Goal: Obtain resource: Download file/media

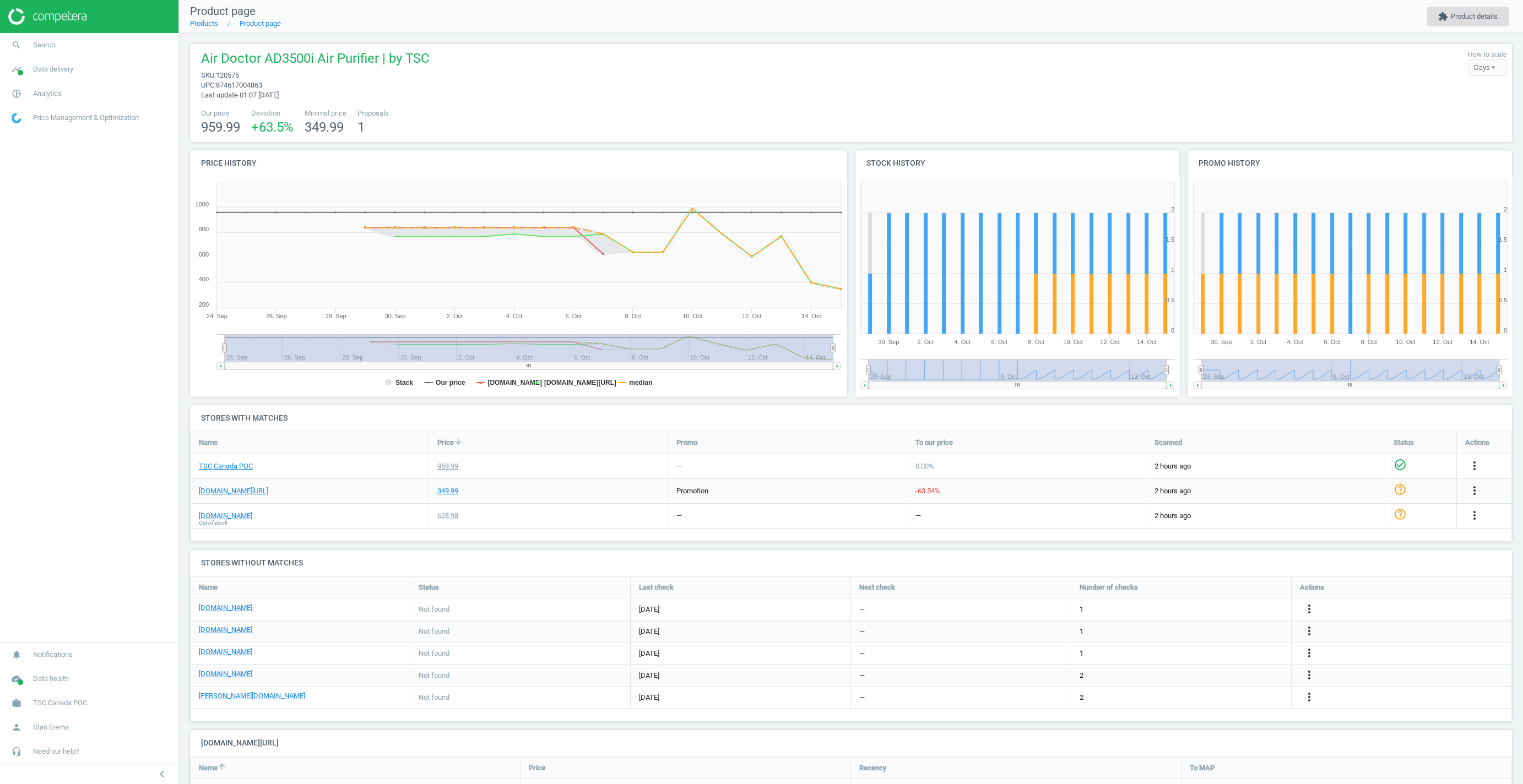
click at [1471, 17] on button "extension Product details" at bounding box center [1467, 17] width 82 height 20
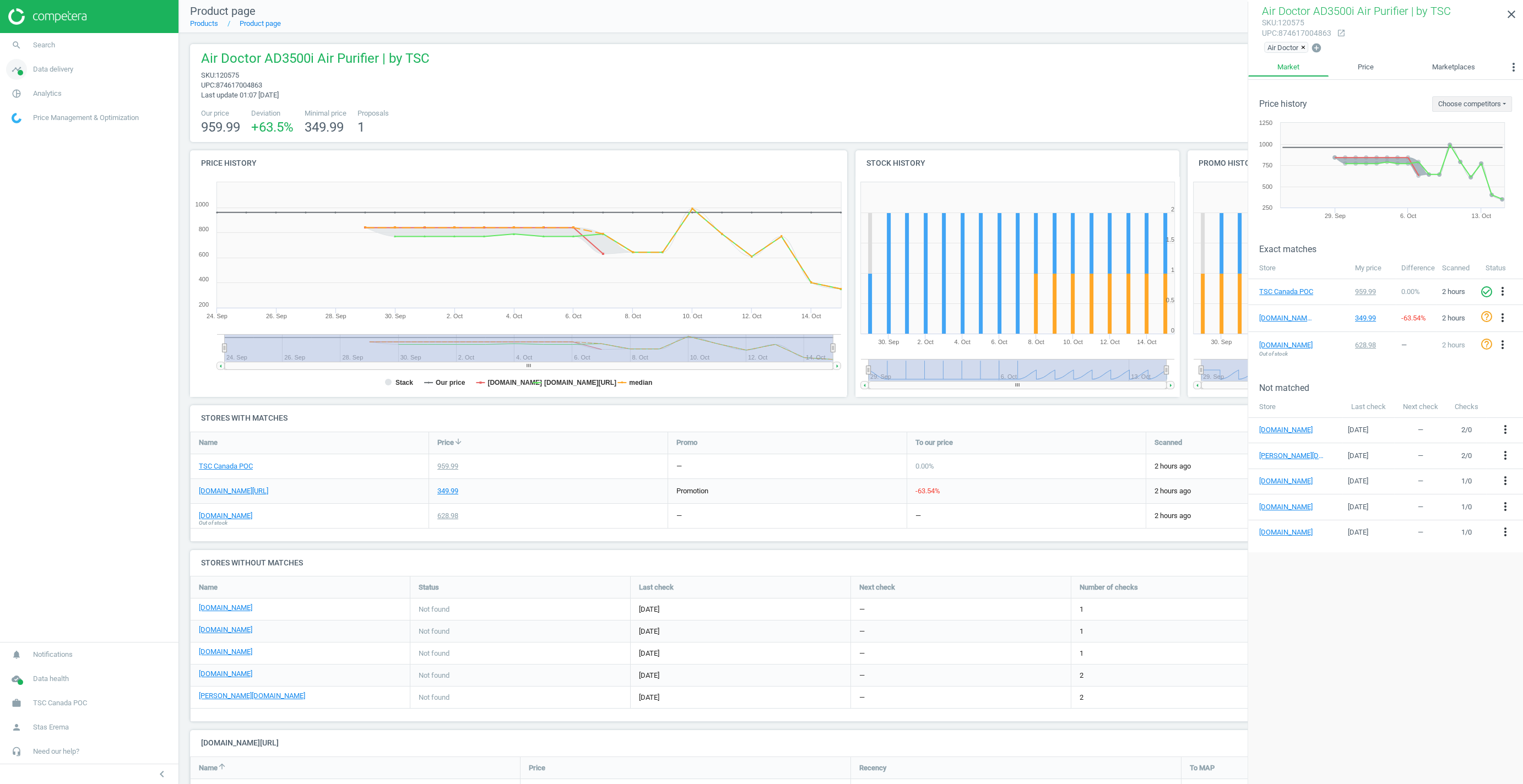
click at [54, 77] on link "timeline Data delivery" at bounding box center [89, 69] width 179 height 24
click at [47, 74] on span "Data delivery" at bounding box center [53, 69] width 40 height 10
click at [45, 99] on link "pie_chart_outlined Analytics" at bounding box center [89, 93] width 179 height 24
click at [25, 134] on span "Products" at bounding box center [24, 134] width 26 height 9
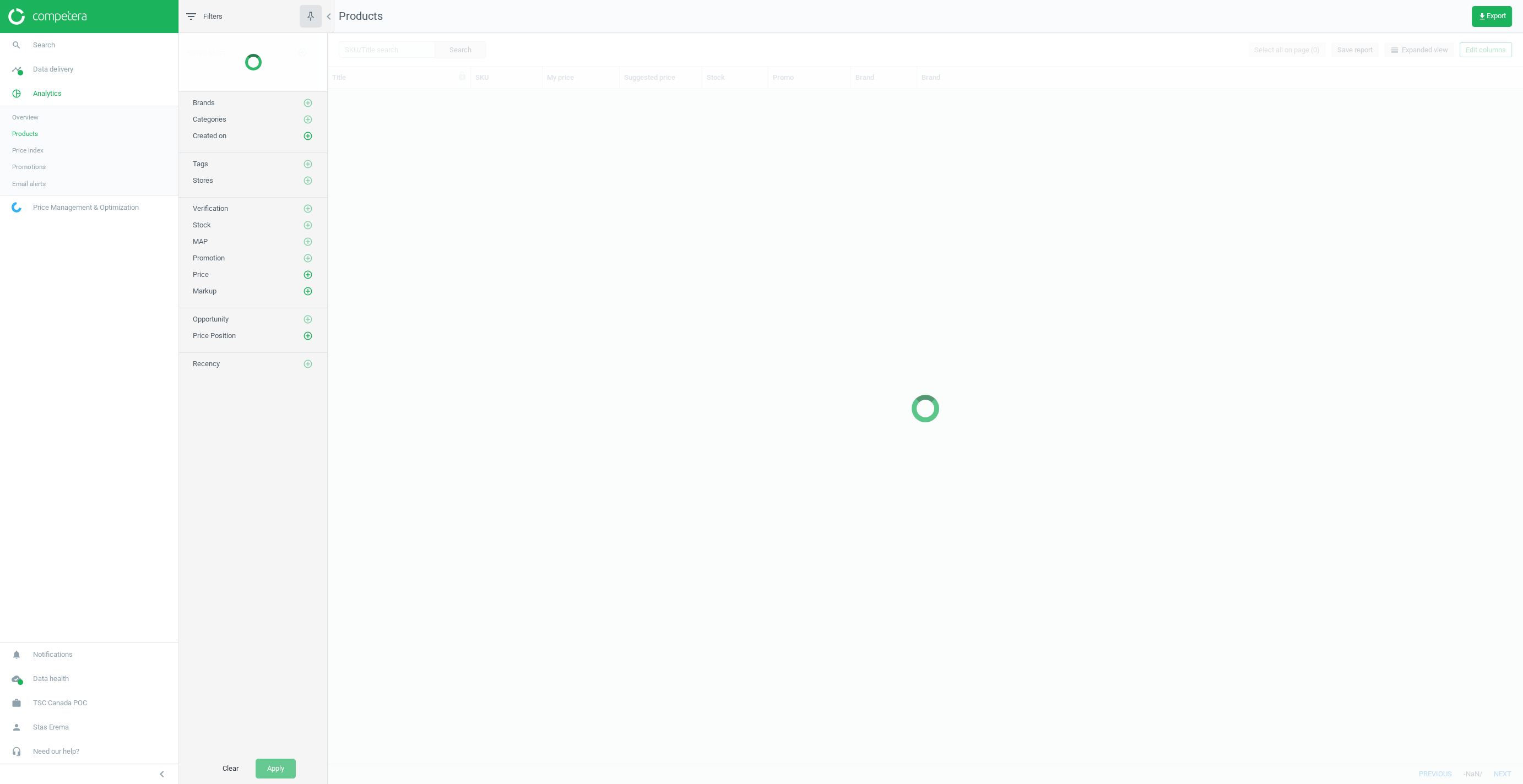
scroll to position [675, 1194]
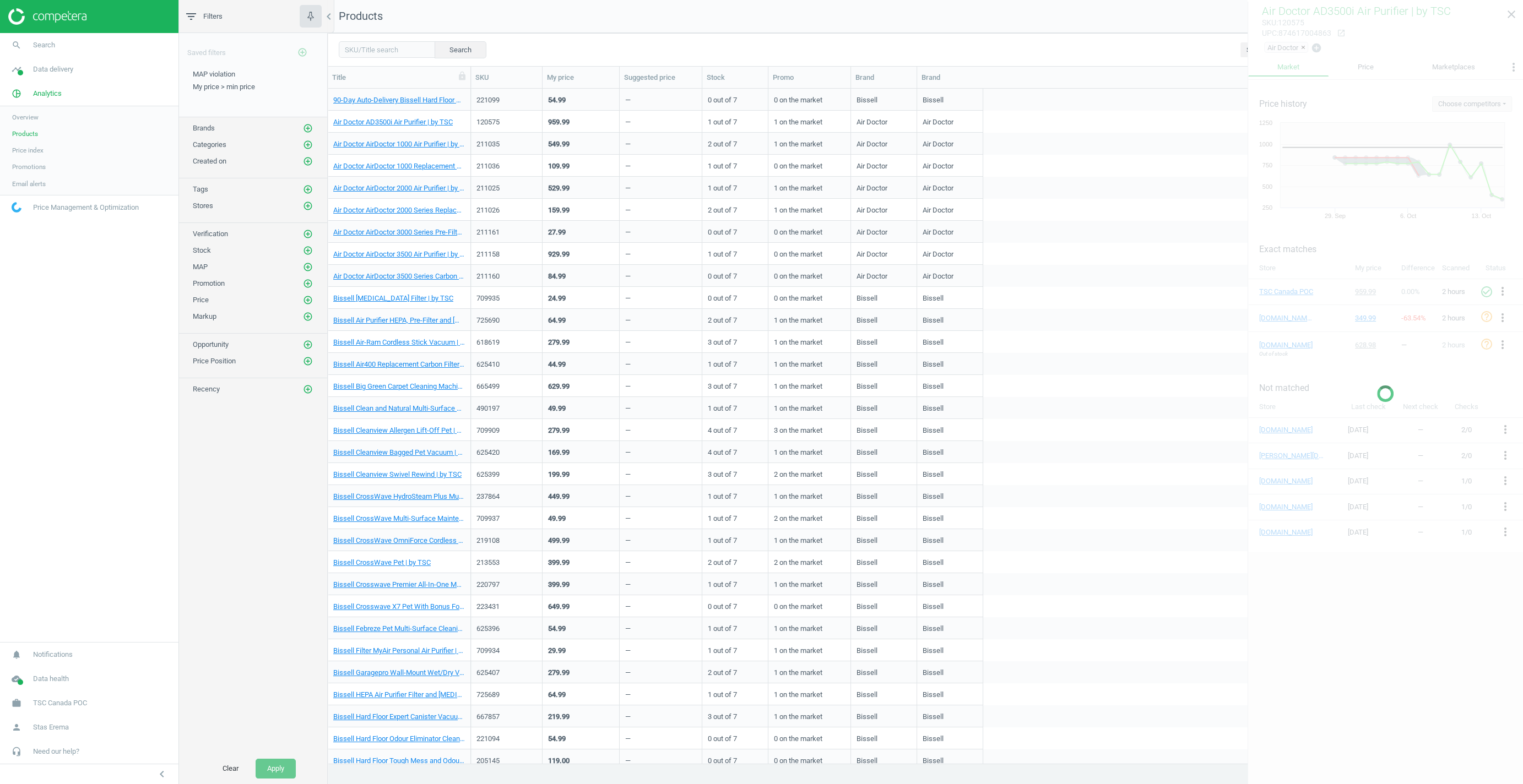
click at [1188, 39] on div "Search Select all on page (200) Save report horizontal_split Expanded view Edit…" at bounding box center [925, 49] width 1195 height 33
click at [1167, 25] on nav "Products get_app Export" at bounding box center [925, 16] width 1195 height 33
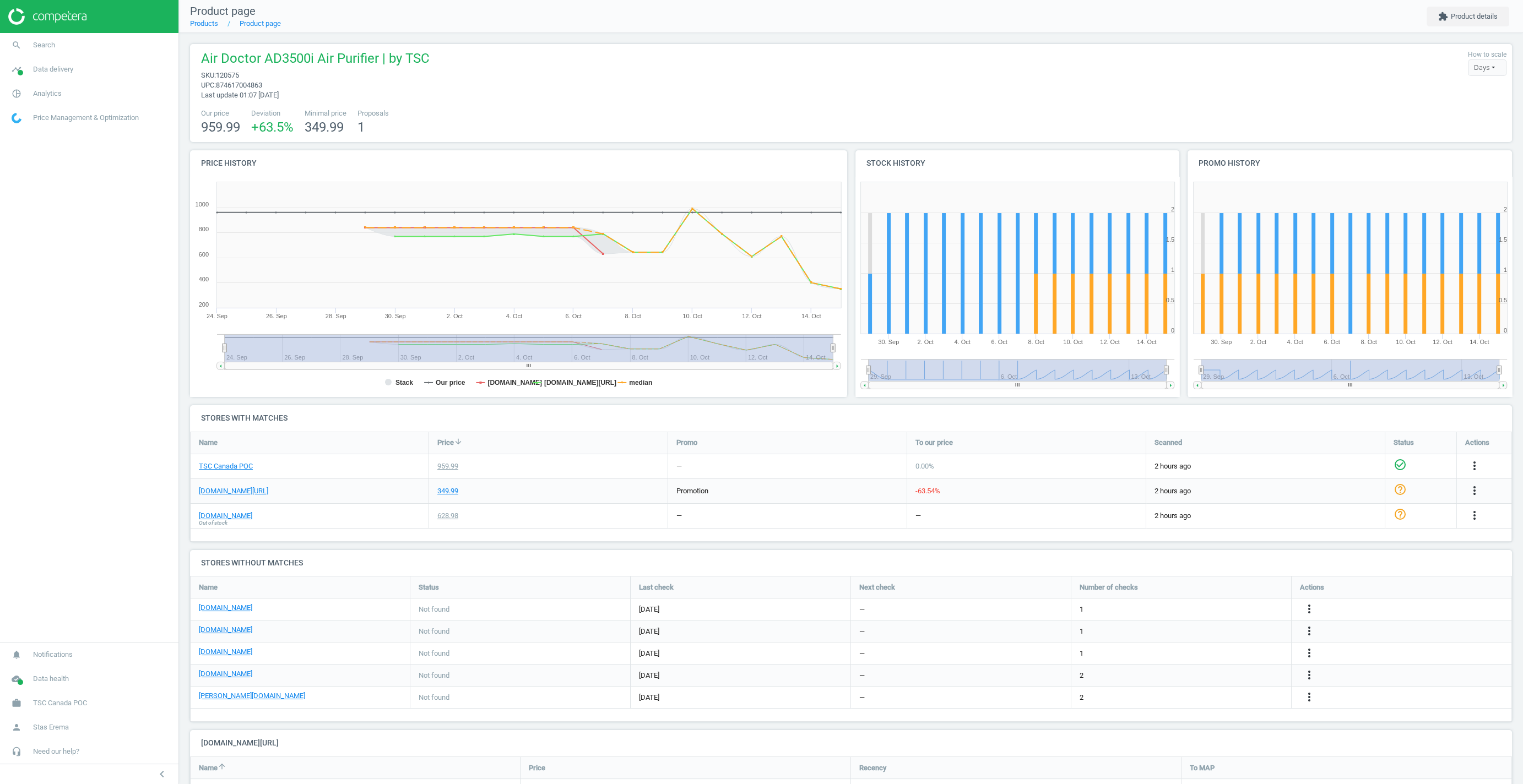
click at [227, 70] on span "Air Doctor AD3500i Air Purifier | by TSC" at bounding box center [316, 59] width 229 height 21
click at [221, 76] on span "120575" at bounding box center [227, 75] width 23 height 8
copy span "120575"
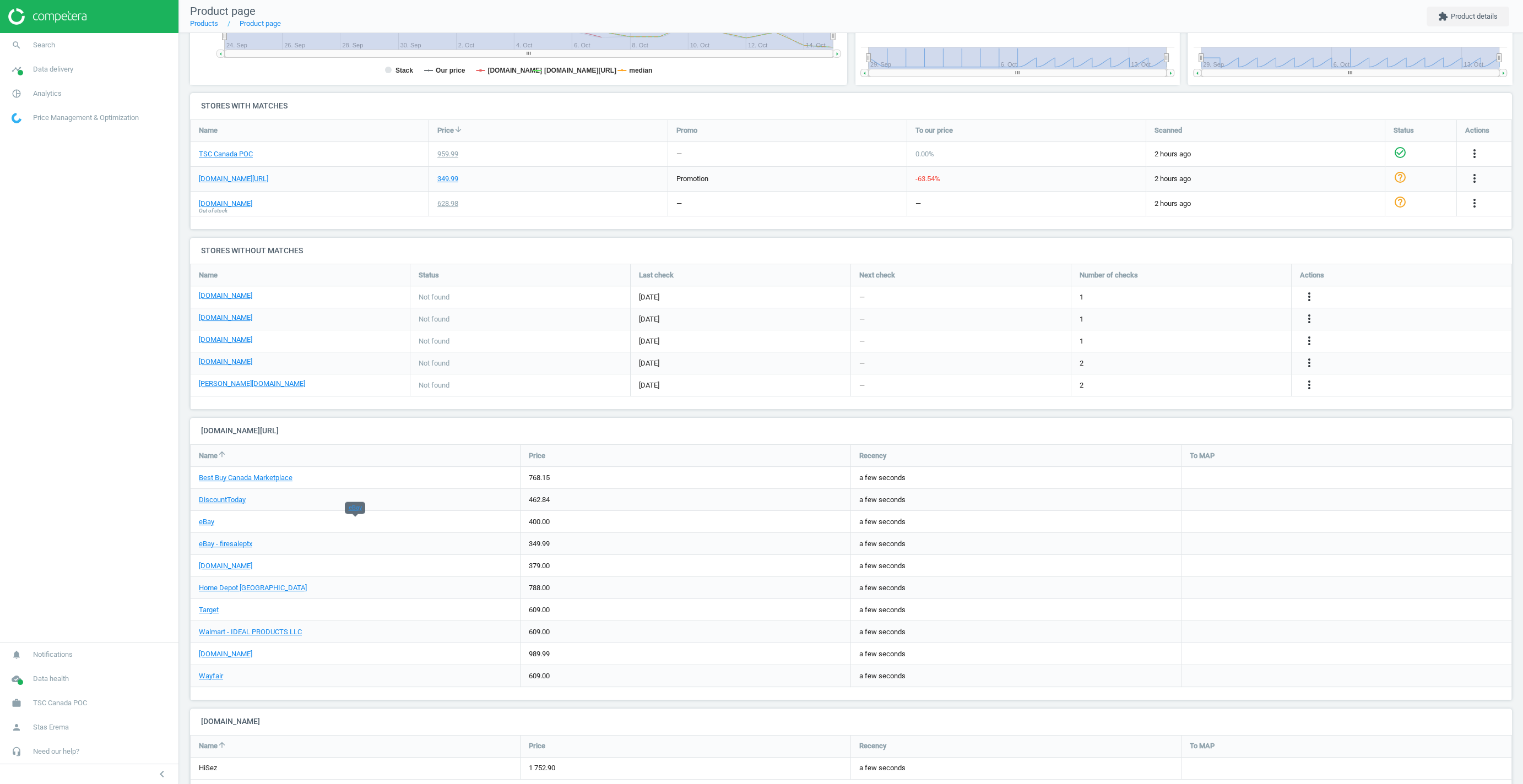
scroll to position [340, 0]
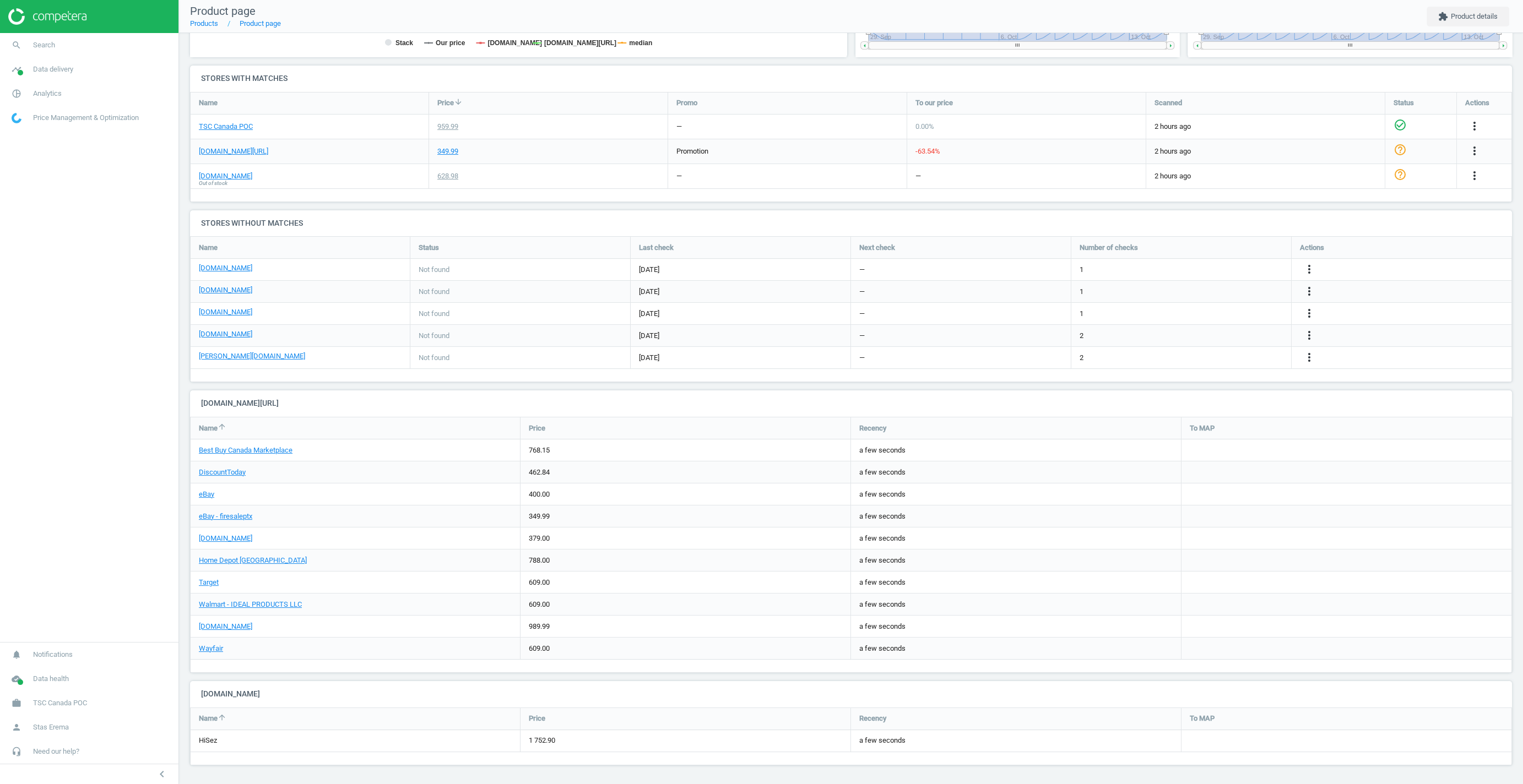
click at [546, 745] on div "1 752.90" at bounding box center [686, 741] width 330 height 21
click at [542, 740] on div "1 752.90" at bounding box center [686, 741] width 330 height 21
click at [539, 738] on div "1 752.90" at bounding box center [686, 741] width 330 height 21
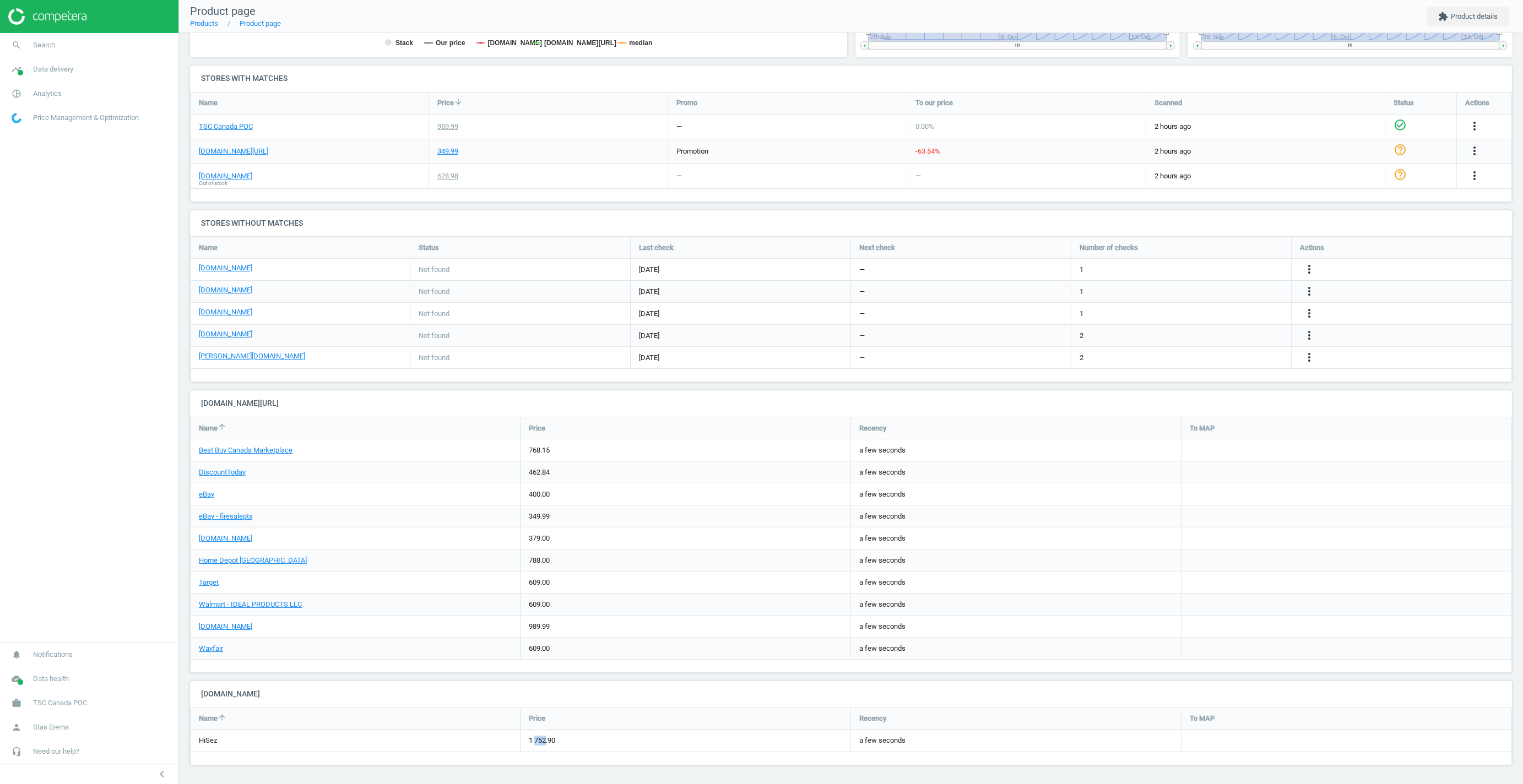
click at [539, 738] on div "1 752.90" at bounding box center [686, 741] width 330 height 21
click at [544, 740] on div "1 752.90" at bounding box center [686, 741] width 330 height 21
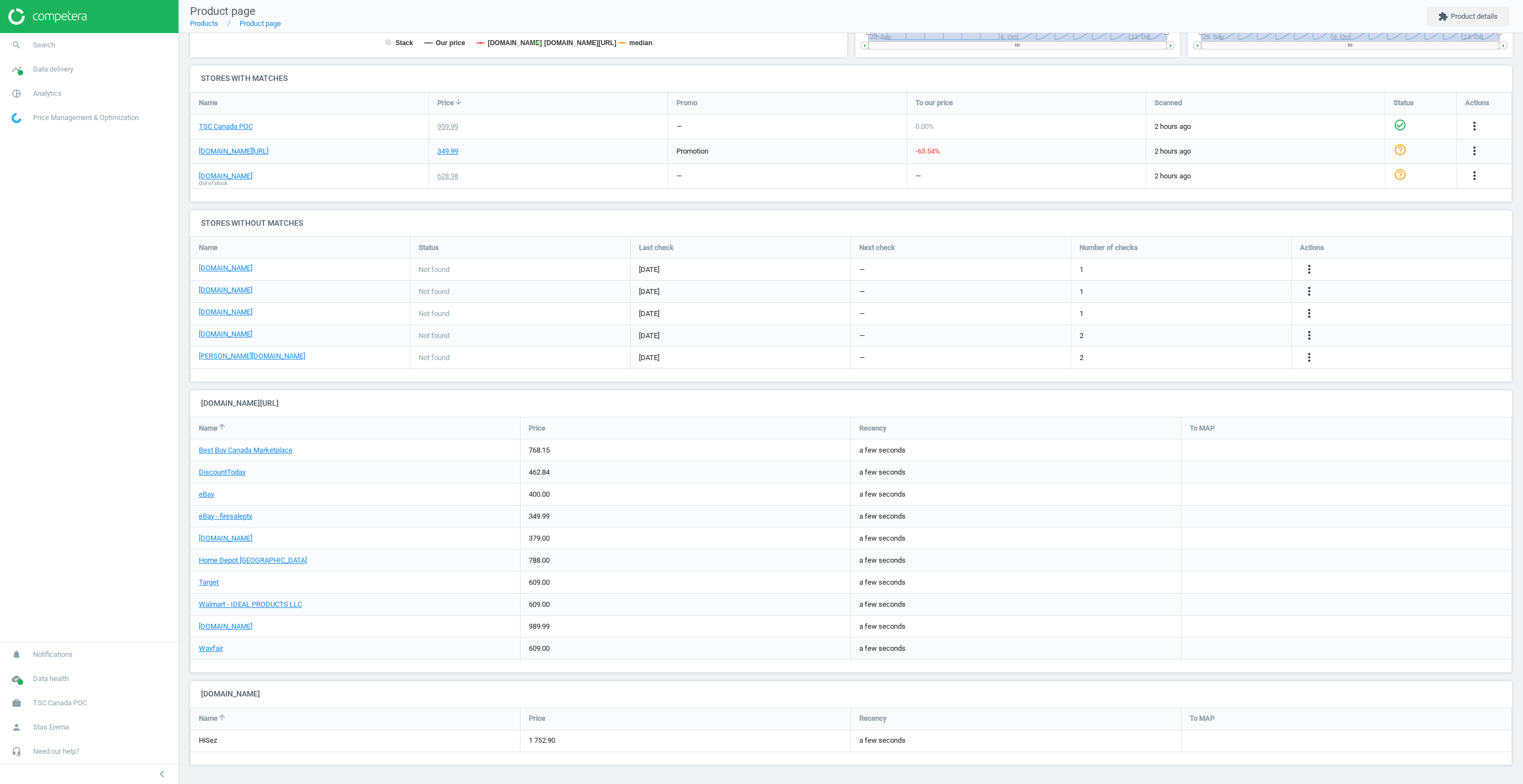
click at [542, 738] on div "1 752.90" at bounding box center [686, 741] width 330 height 21
drag, startPoint x: 542, startPoint y: 738, endPoint x: 538, endPoint y: 742, distance: 5.7
click at [542, 738] on div "1 752.90" at bounding box center [686, 741] width 330 height 21
click at [541, 740] on div "1 752.90" at bounding box center [686, 741] width 330 height 21
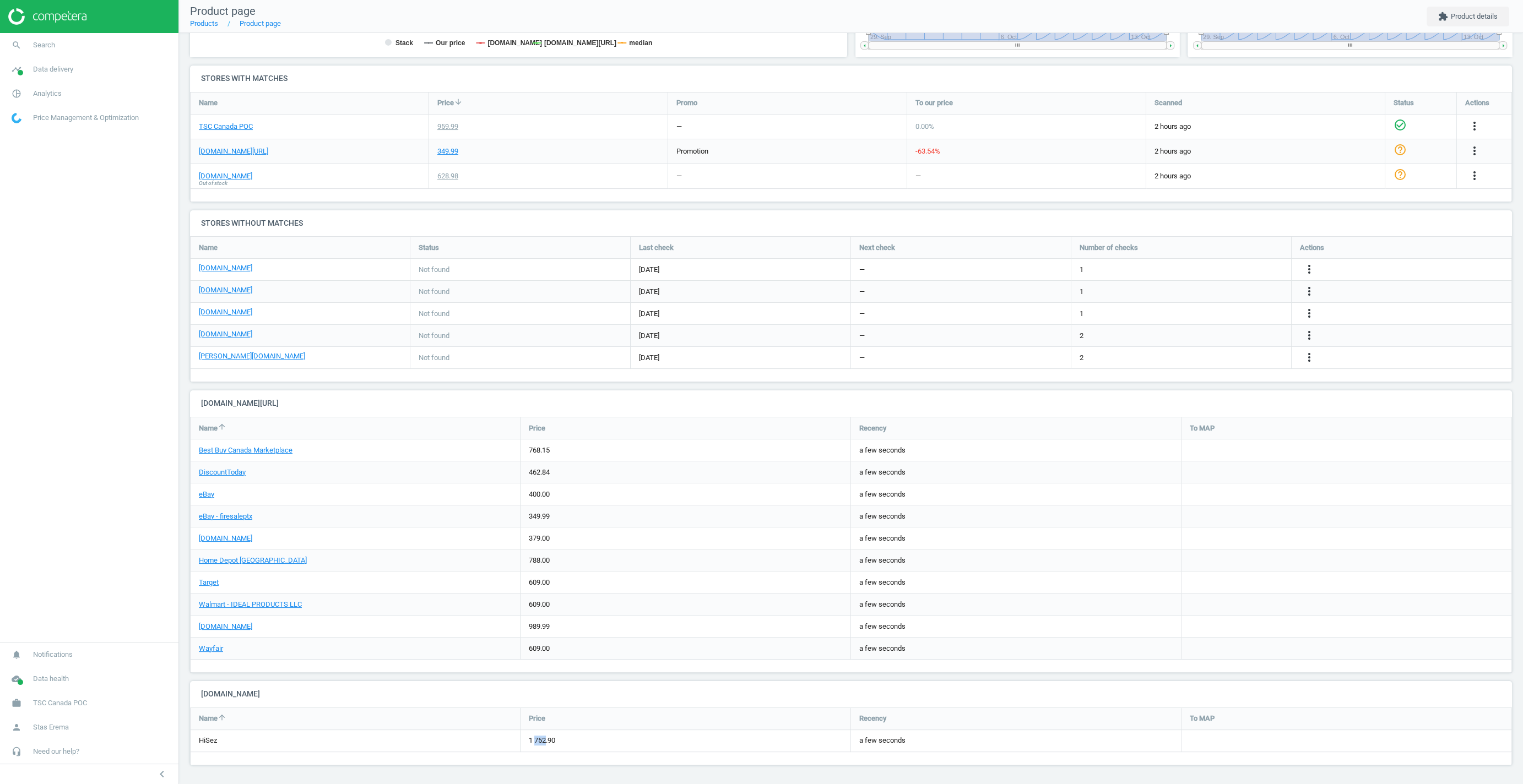
click at [541, 740] on div "1 752.90" at bounding box center [686, 741] width 330 height 21
click at [536, 743] on div "1 752.90" at bounding box center [686, 741] width 330 height 21
click at [532, 750] on div "1 752.90" at bounding box center [686, 741] width 330 height 21
click at [541, 744] on div "1 752.90" at bounding box center [686, 741] width 330 height 21
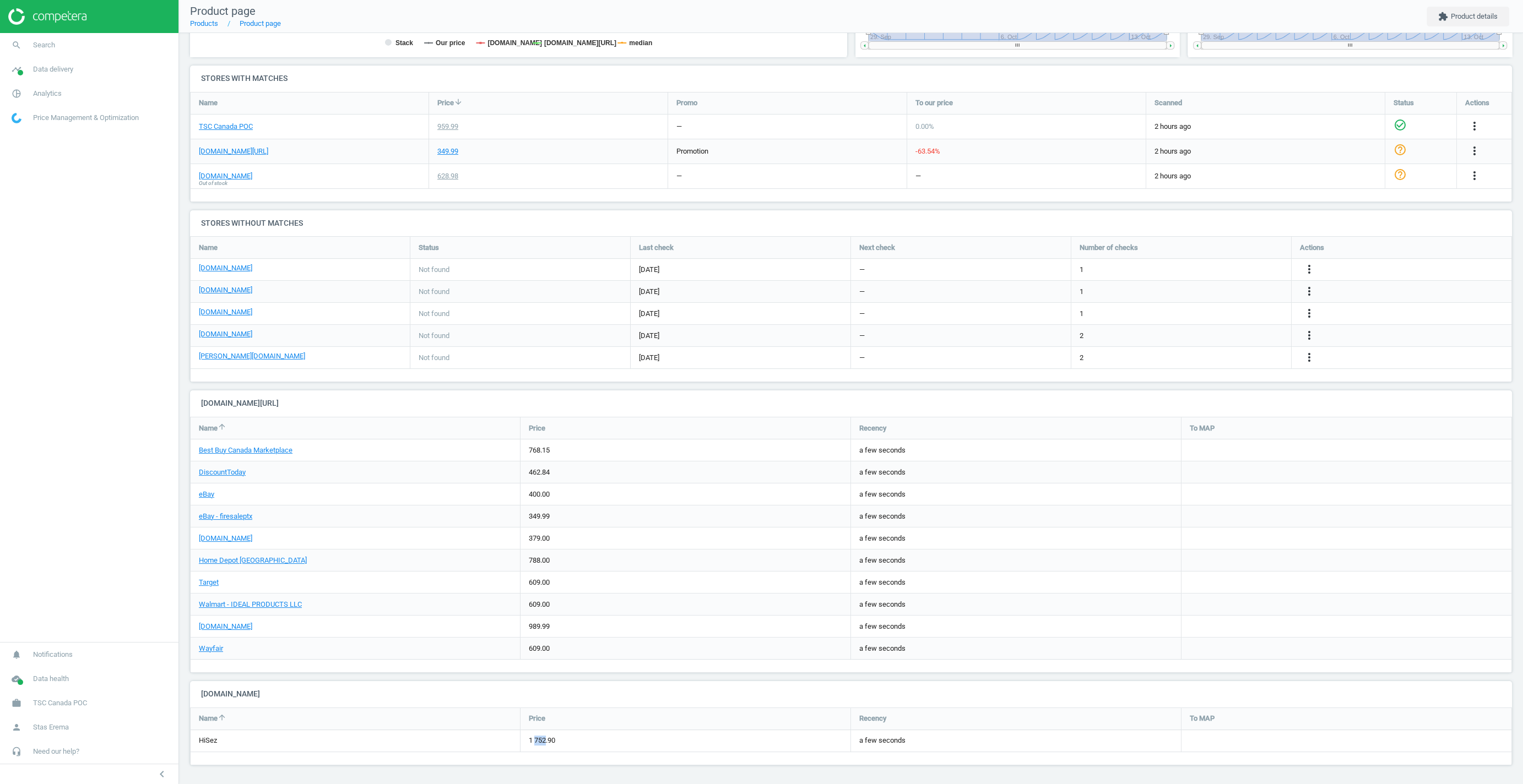
click at [541, 744] on div "1 752.90" at bounding box center [686, 741] width 330 height 21
click at [545, 740] on div "1 752.90" at bounding box center [686, 741] width 330 height 21
click at [536, 740] on div "1 752.90" at bounding box center [686, 741] width 330 height 21
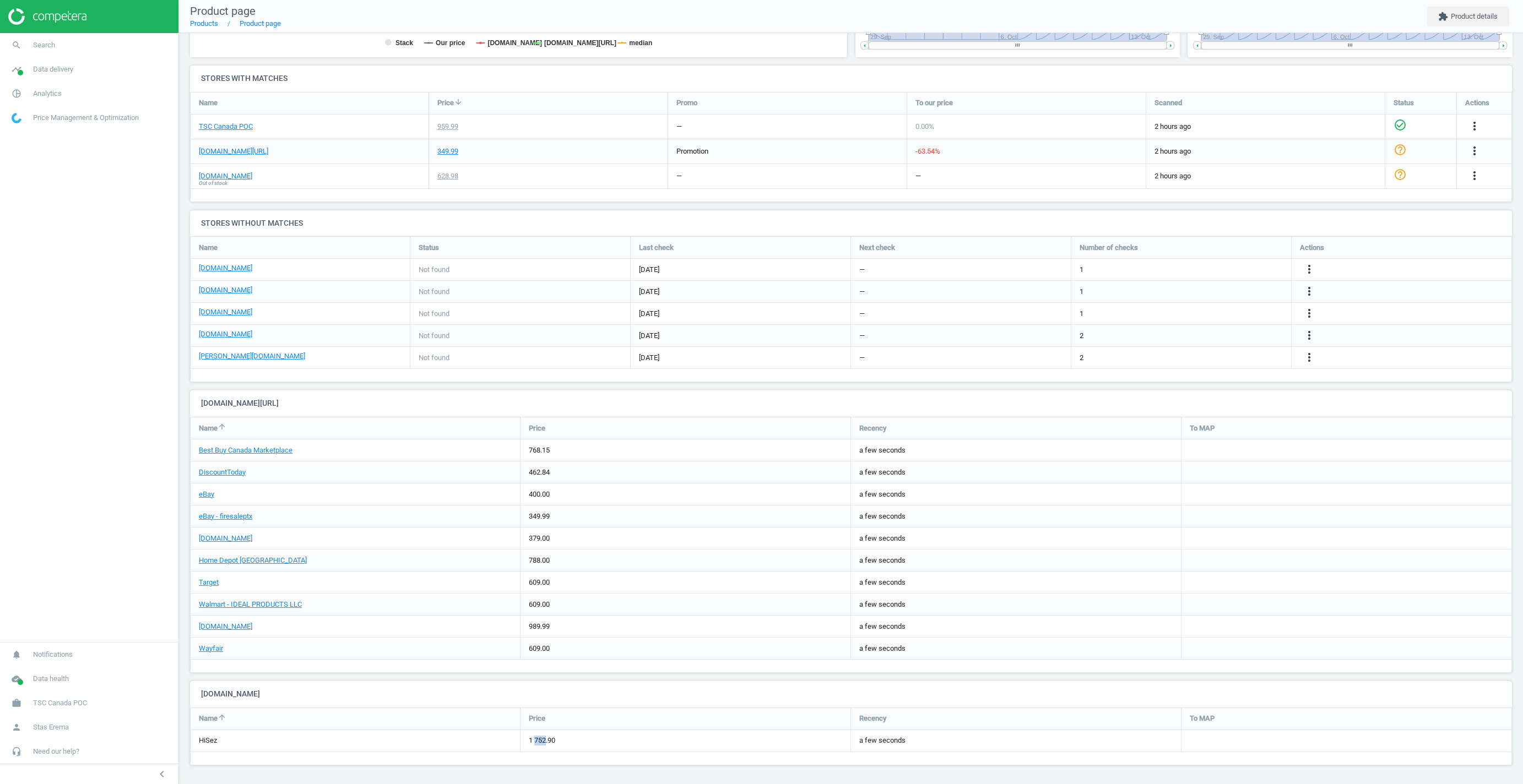
click at [536, 740] on div "1 752.90" at bounding box center [686, 741] width 330 height 21
drag, startPoint x: 536, startPoint y: 740, endPoint x: 557, endPoint y: 740, distance: 21.0
click at [536, 740] on div "1 752.90" at bounding box center [686, 741] width 330 height 21
click at [539, 743] on div "1 752.90" at bounding box center [686, 741] width 330 height 21
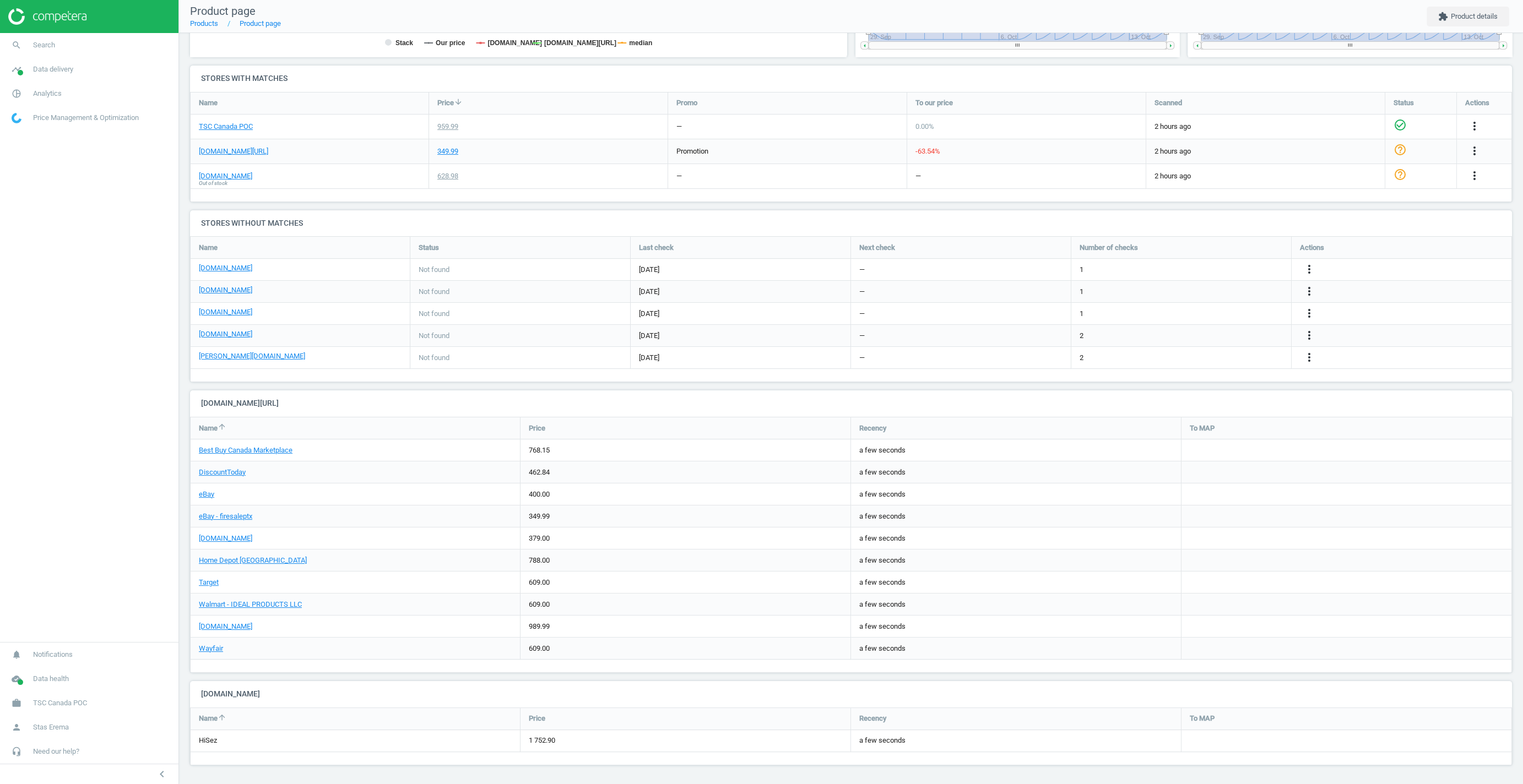
click at [539, 740] on div "1 752.90" at bounding box center [686, 741] width 330 height 21
click at [545, 737] on div "1 752.90" at bounding box center [686, 741] width 330 height 21
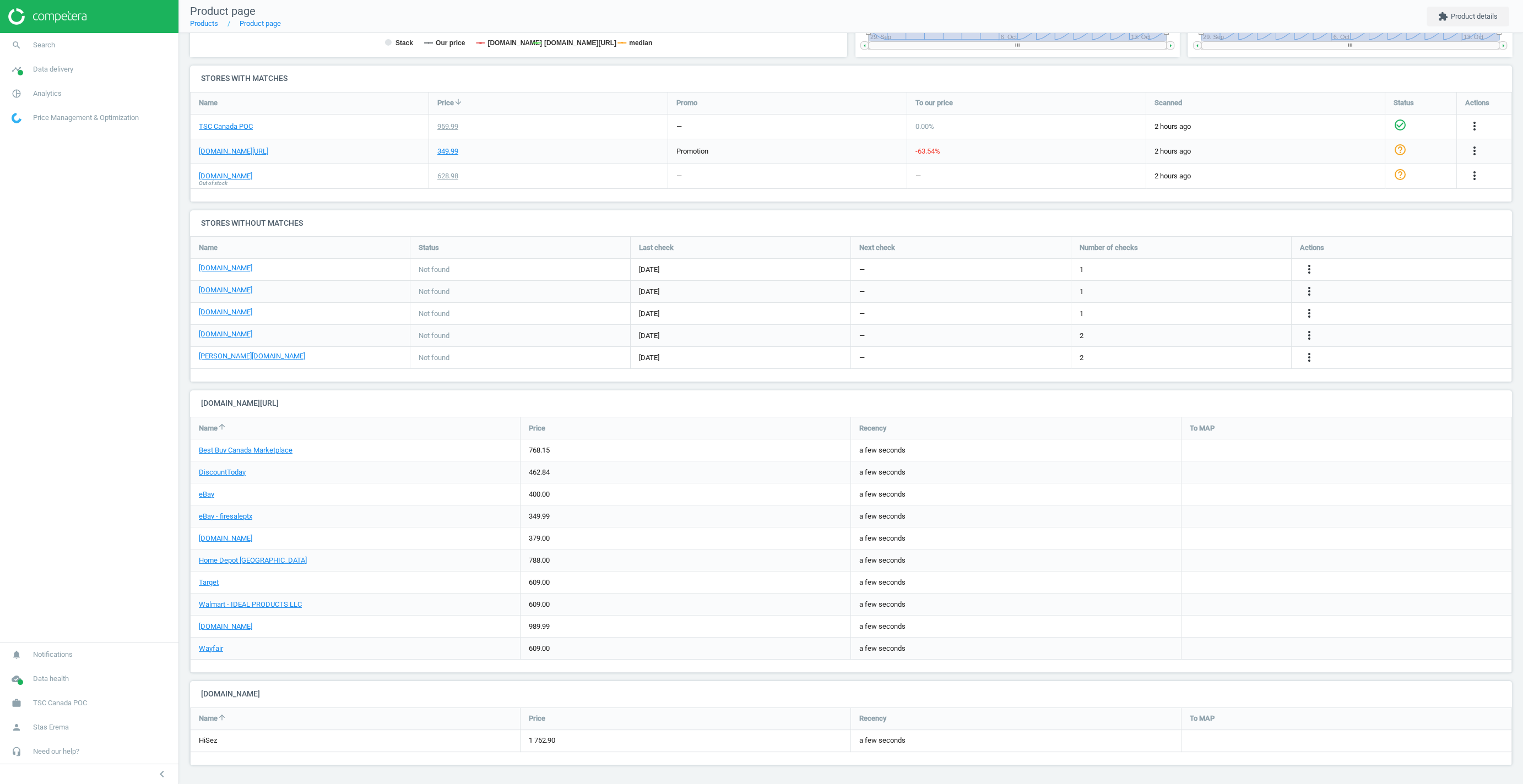
click at [537, 740] on div "1 752.90" at bounding box center [686, 741] width 330 height 21
click at [541, 738] on div "1 752.90" at bounding box center [686, 741] width 330 height 21
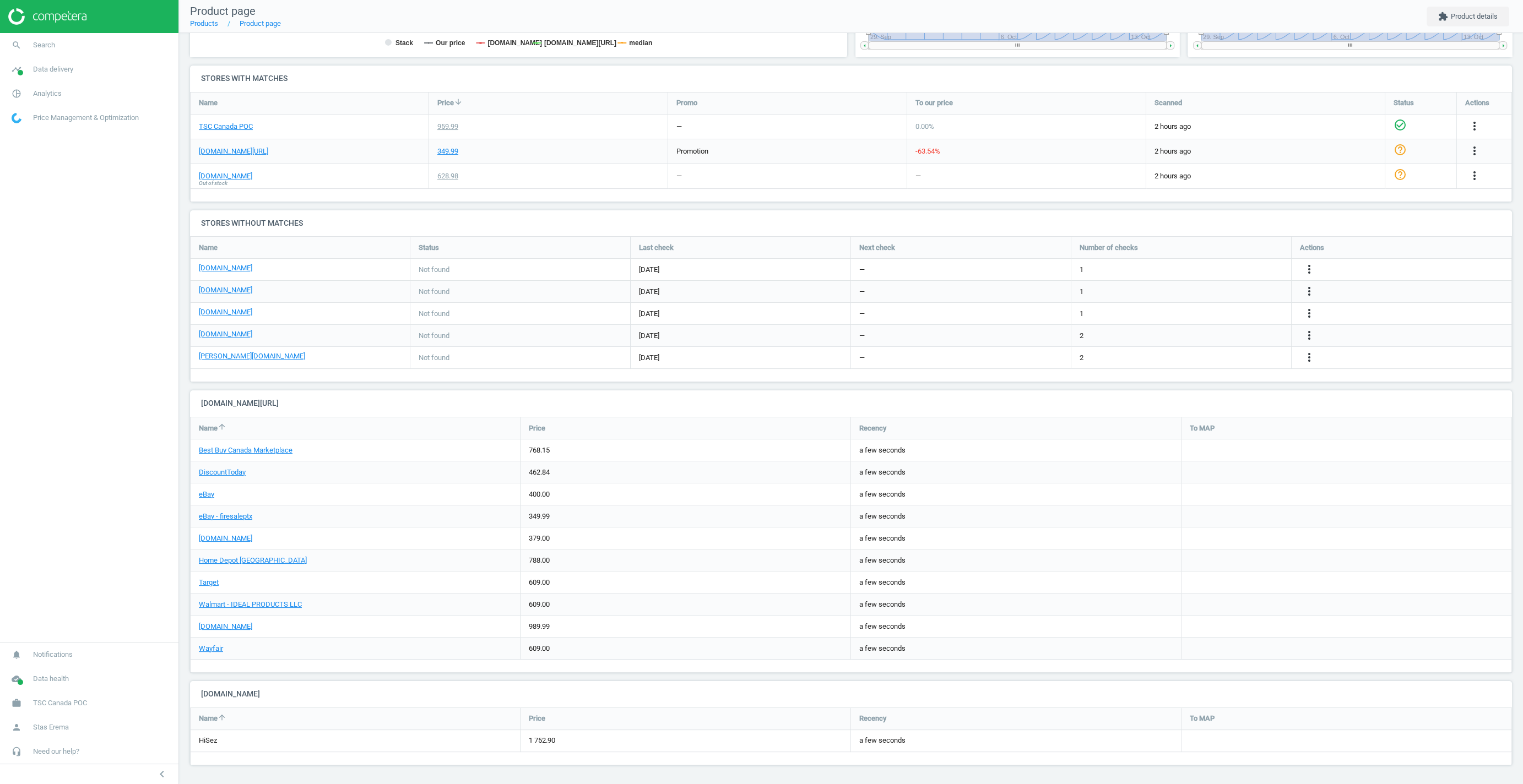
click at [541, 738] on div "1 752.90" at bounding box center [686, 741] width 330 height 21
click at [539, 737] on div "1 752.90" at bounding box center [686, 741] width 330 height 21
click at [546, 734] on div "1 752.90" at bounding box center [686, 741] width 330 height 21
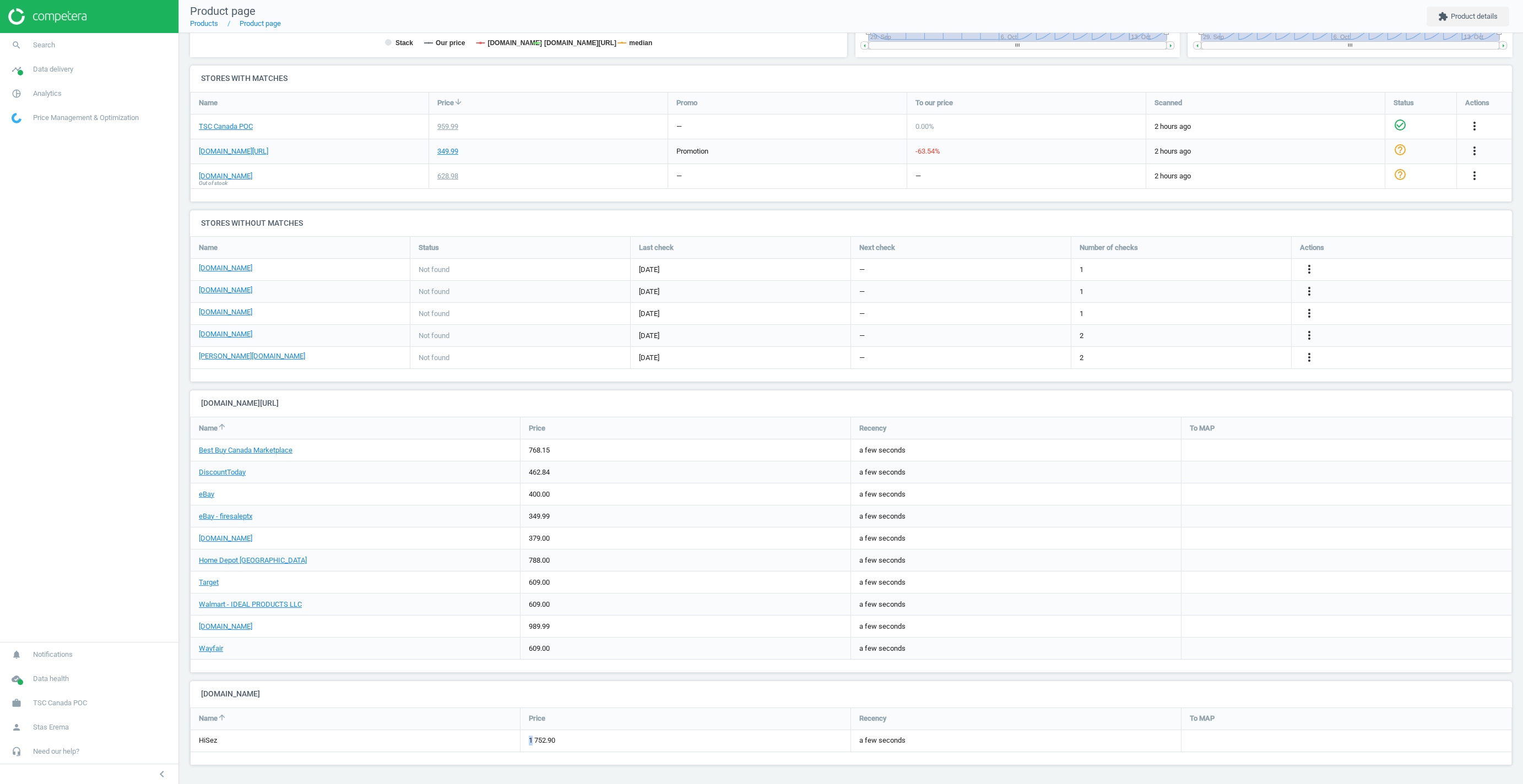
click at [546, 734] on div "1 752.90" at bounding box center [686, 741] width 330 height 21
click at [539, 738] on div "1 752.90" at bounding box center [686, 741] width 330 height 21
click at [534, 740] on div "1 752.90" at bounding box center [686, 741] width 330 height 21
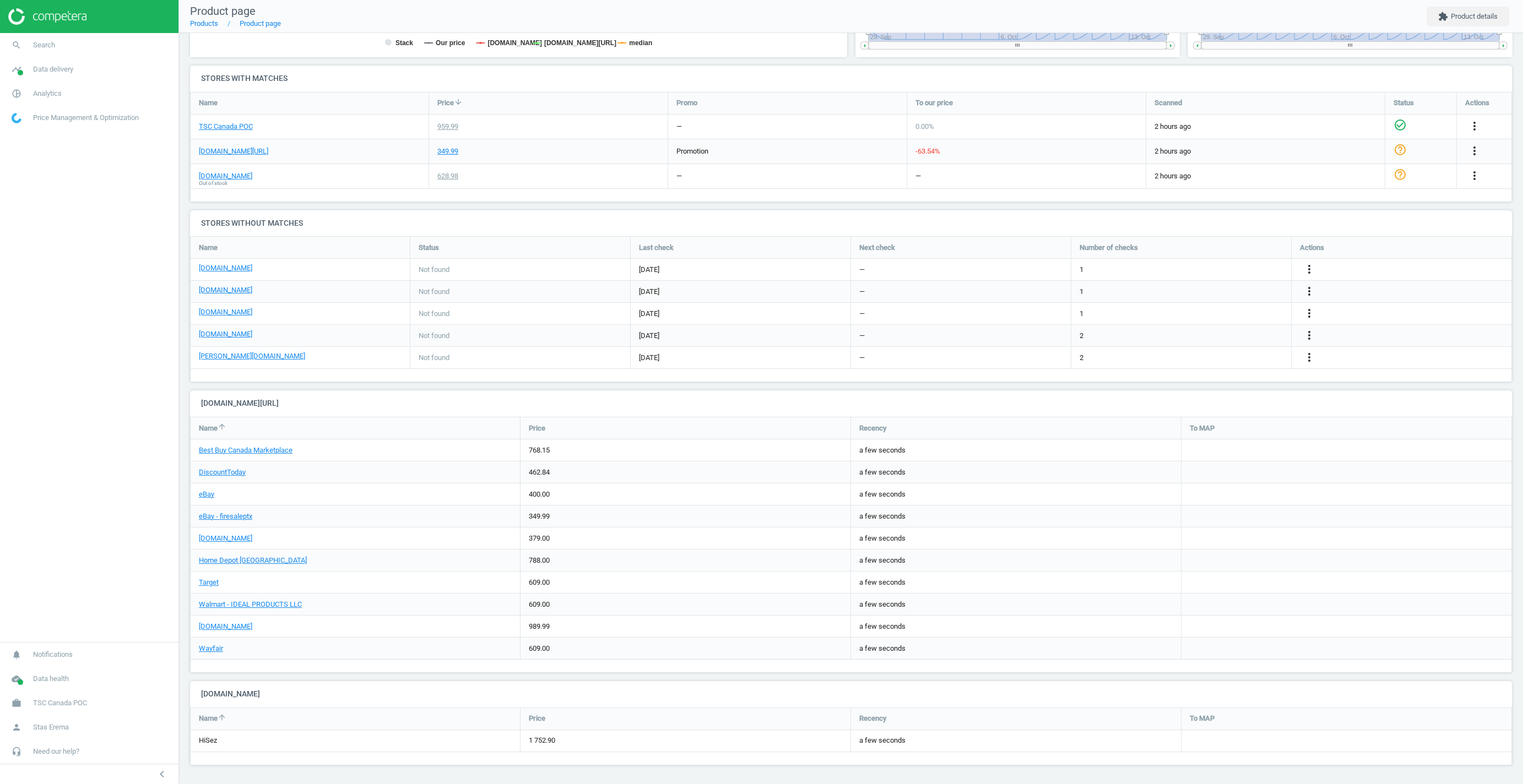
click at [263, 404] on h4 "[DOMAIN_NAME][URL]" at bounding box center [851, 403] width 1322 height 26
drag, startPoint x: 263, startPoint y: 404, endPoint x: 219, endPoint y: 405, distance: 44.0
click at [219, 405] on h4 "[DOMAIN_NAME][URL]" at bounding box center [851, 403] width 1322 height 26
drag, startPoint x: 219, startPoint y: 405, endPoint x: 269, endPoint y: 401, distance: 50.2
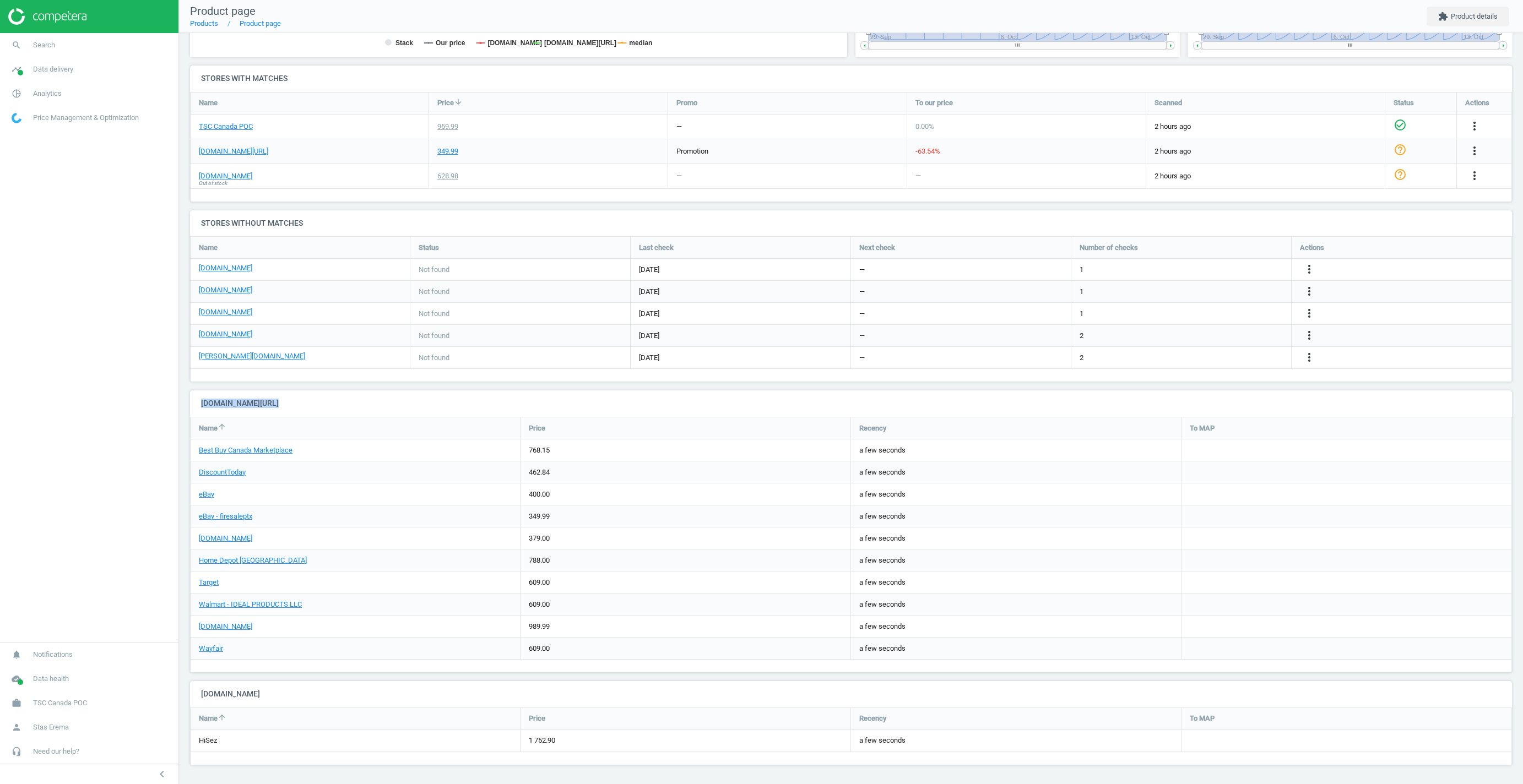
click at [269, 401] on h4 "[DOMAIN_NAME][URL]" at bounding box center [851, 403] width 1322 height 26
drag, startPoint x: 269, startPoint y: 401, endPoint x: 211, endPoint y: 409, distance: 58.5
click at [211, 409] on h4 "[DOMAIN_NAME][URL]" at bounding box center [851, 403] width 1322 height 26
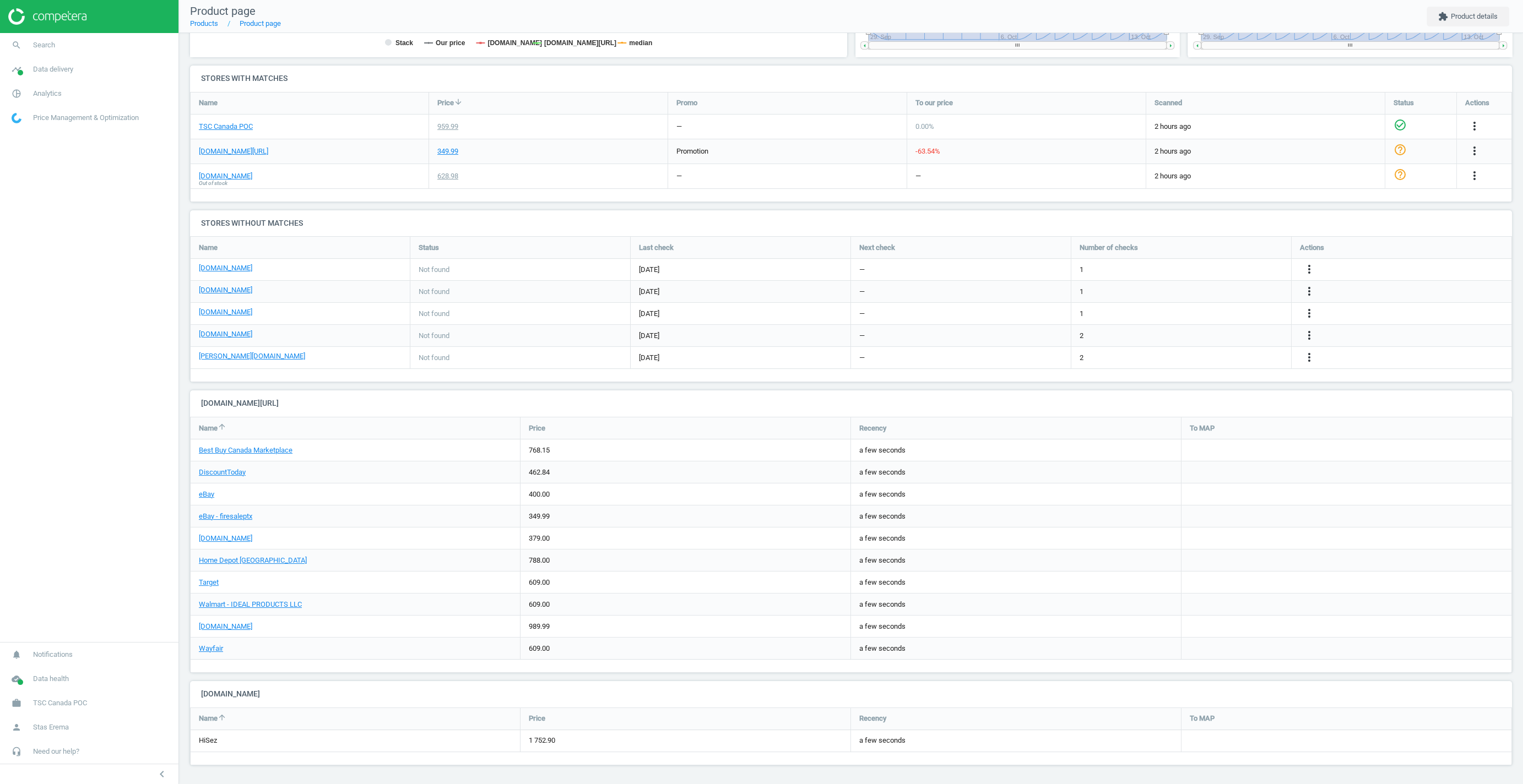
click at [1222, 192] on div "Name Price arrow_downward Promo To our price Scanned Status Actions TSC Canada …" at bounding box center [851, 147] width 1322 height 110
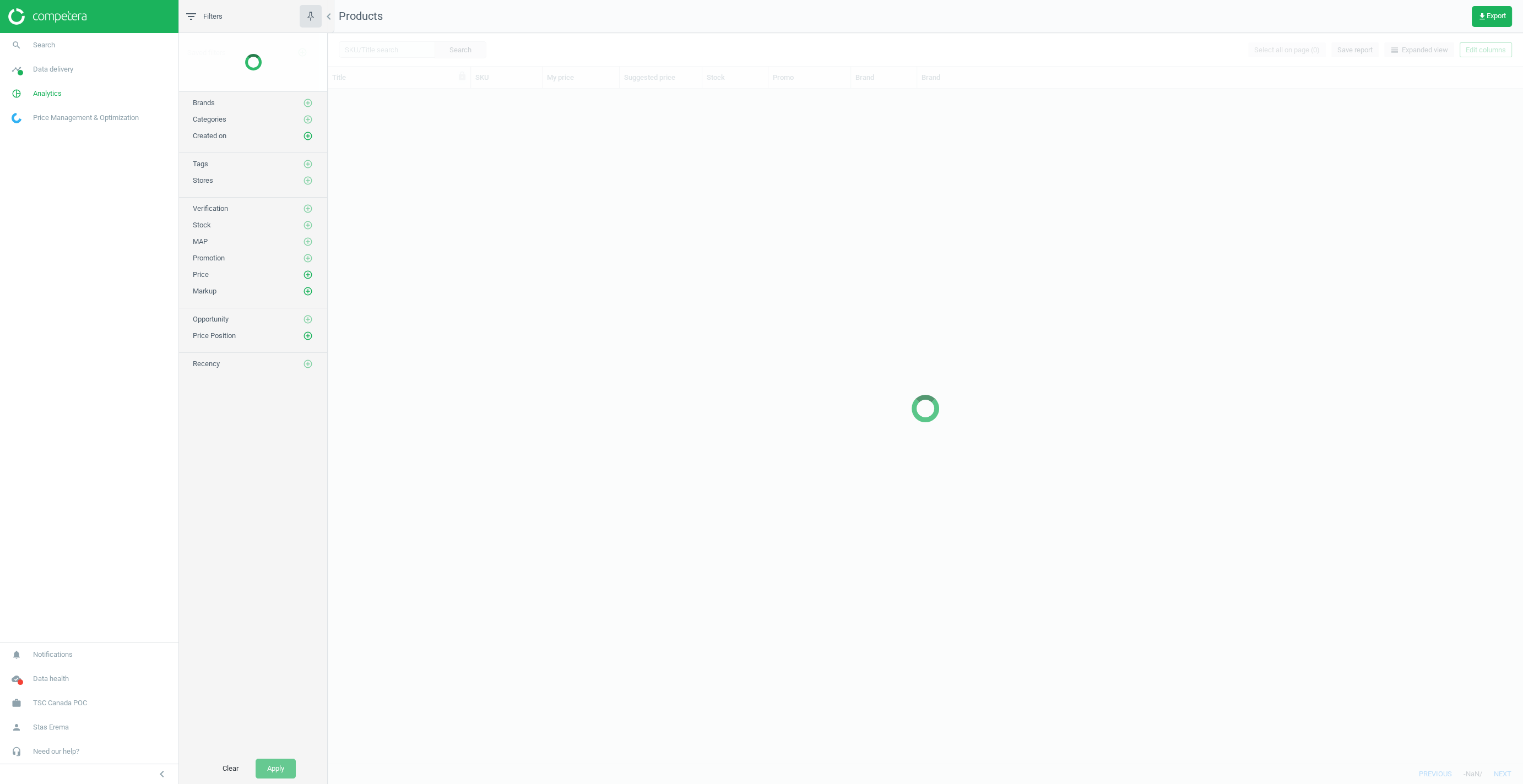
scroll to position [675, 1194]
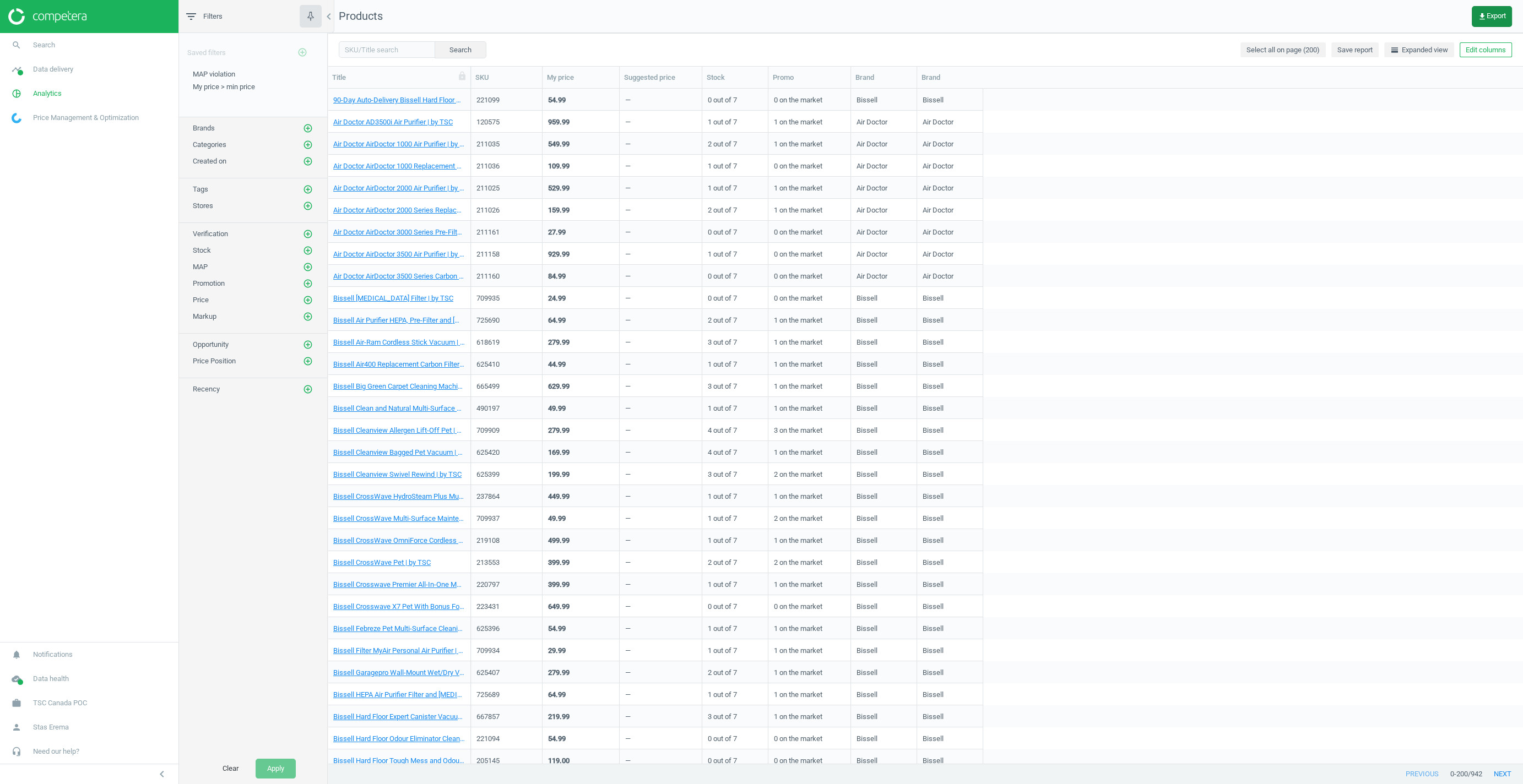
click at [1484, 17] on icon "get_app" at bounding box center [1482, 16] width 9 height 9
click at [1342, 36] on label "CSV" at bounding box center [1337, 41] width 24 height 10
click at [1332, 36] on input "CSV" at bounding box center [1328, 39] width 7 height 7
radio input "true"
click at [1393, 183] on button "insert_drive_file Download google.ca/shopping (CSV)" at bounding box center [1415, 188] width 192 height 21
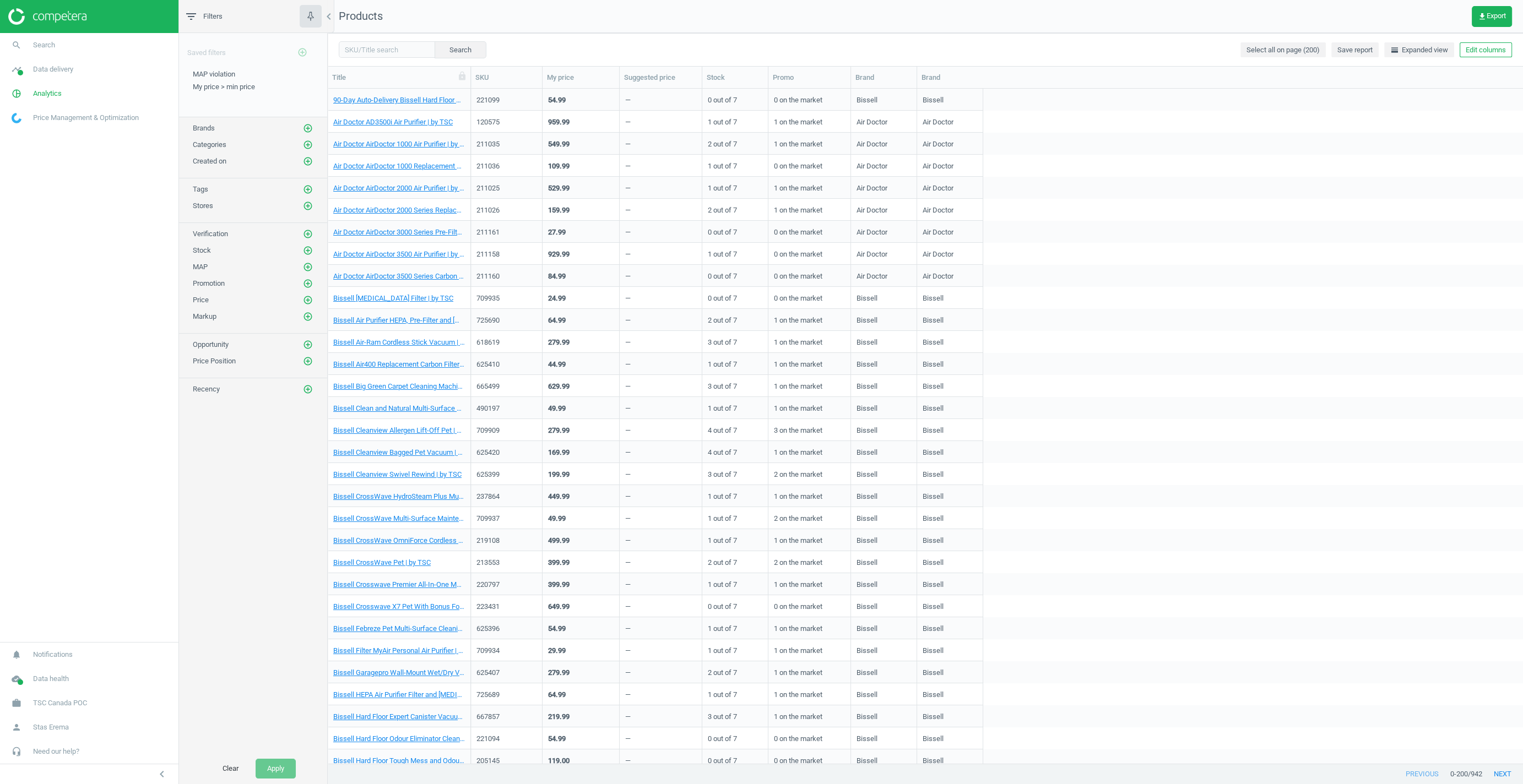
click at [1431, 11] on nav "Products get_app Export" at bounding box center [925, 16] width 1195 height 33
click at [1171, 65] on div "Search Select all on page (200) Save report horizontal_split Expanded view Edit…" at bounding box center [925, 49] width 1195 height 33
click at [1491, 18] on span "get_app Export" at bounding box center [1491, 16] width 28 height 9
click at [1402, 123] on button "insert_drive_file Marketplaces report (CSV)" at bounding box center [1415, 125] width 192 height 21
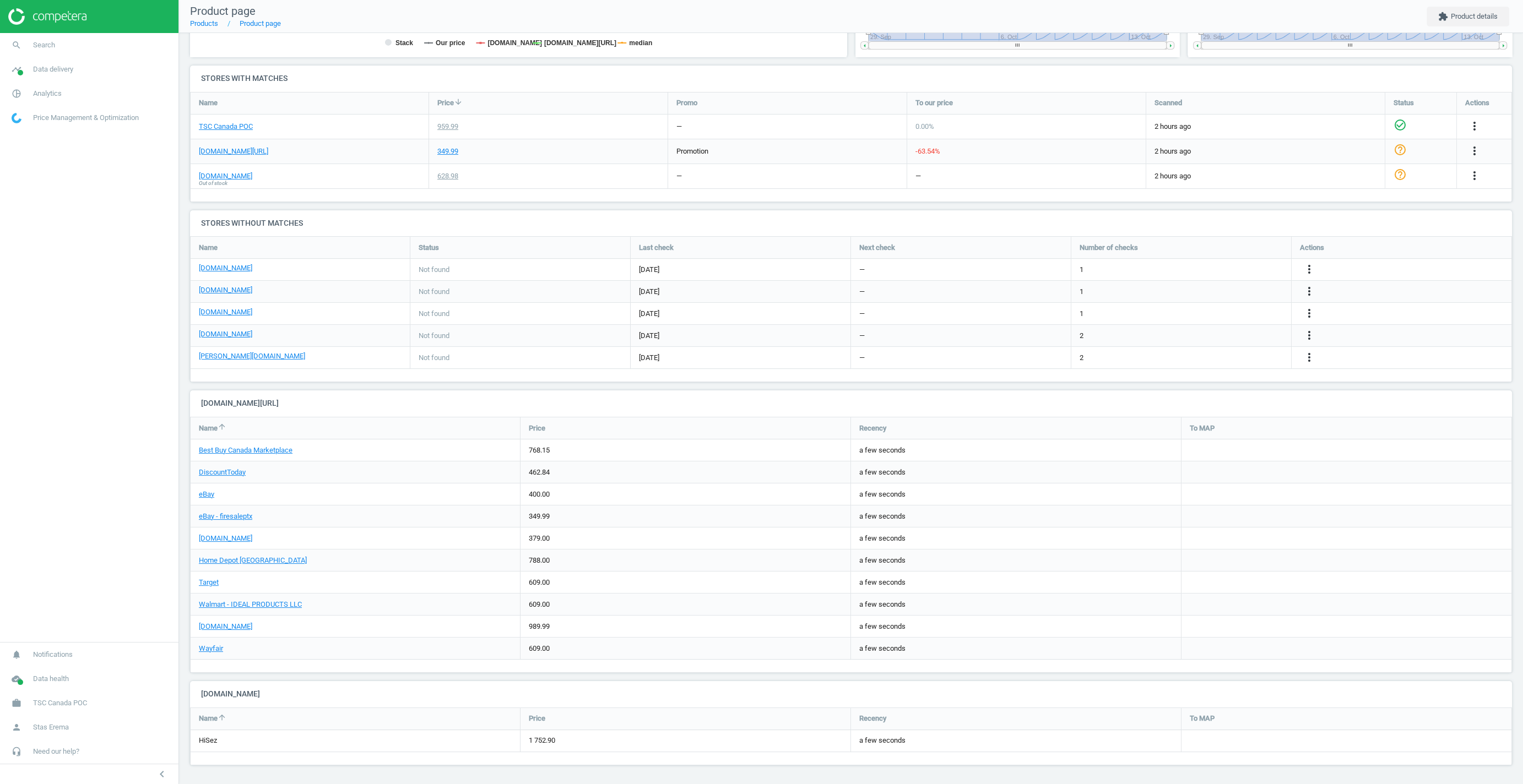
click at [217, 693] on h4 "[DOMAIN_NAME]" at bounding box center [851, 693] width 1322 height 26
drag, startPoint x: 217, startPoint y: 693, endPoint x: 371, endPoint y: 749, distance: 163.9
click at [371, 749] on div "amazon.ca Name arrow_upward Price Recency To MAP HiSez 1 752.90 a few seconds" at bounding box center [851, 723] width 1322 height 84
click at [371, 749] on div "HiSez" at bounding box center [355, 741] width 329 height 21
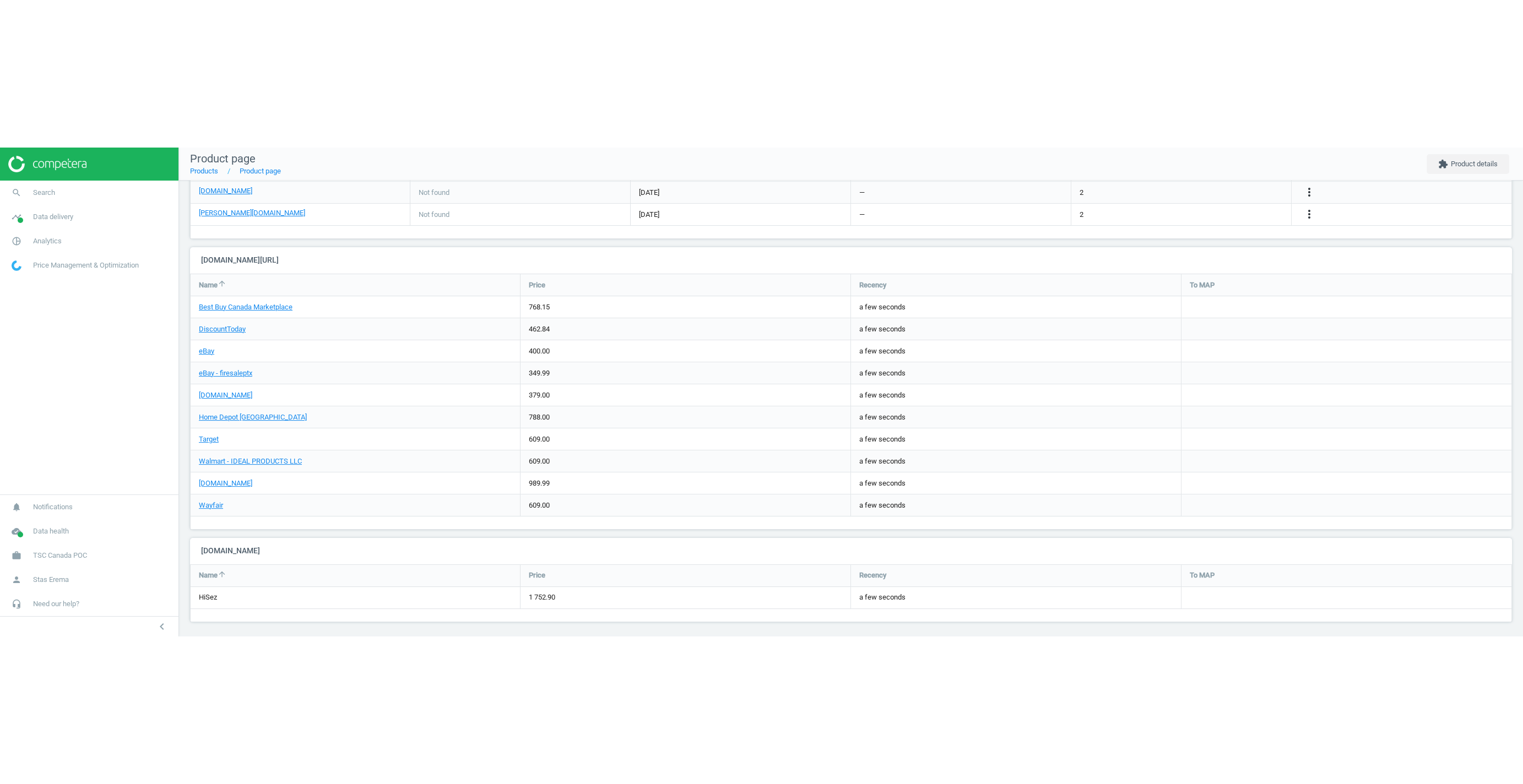
scroll to position [635, 0]
